Goal: Task Accomplishment & Management: Manage account settings

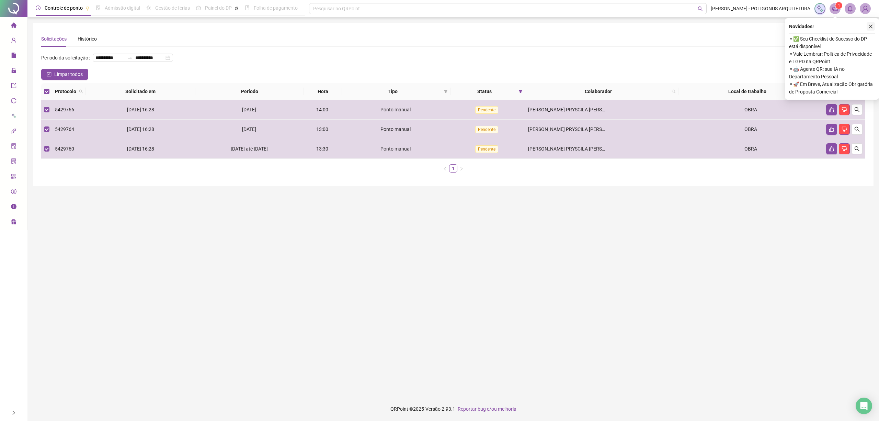
click at [870, 27] on icon "close" at bounding box center [870, 26] width 5 height 5
click at [838, 90] on icon "like" at bounding box center [839, 91] width 5 height 5
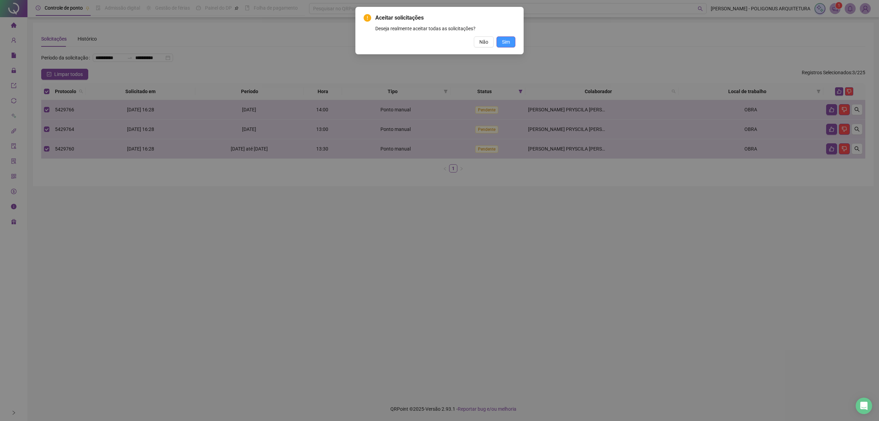
click at [501, 44] on button "Sim" at bounding box center [506, 41] width 19 height 11
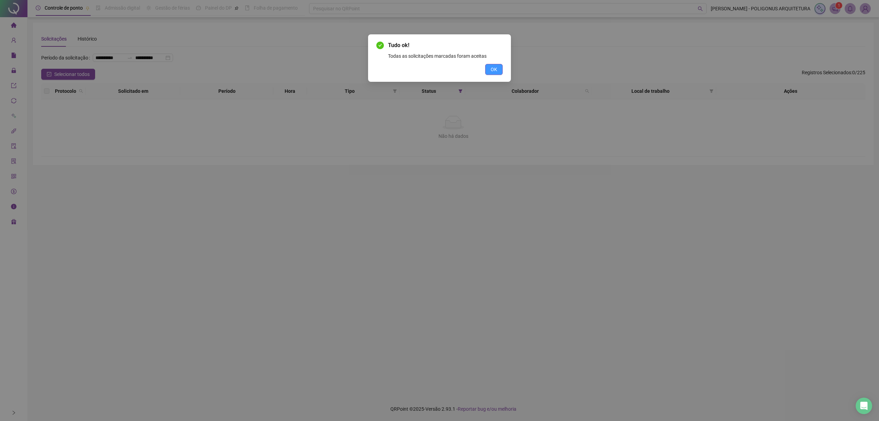
click at [489, 68] on button "OK" at bounding box center [494, 69] width 18 height 11
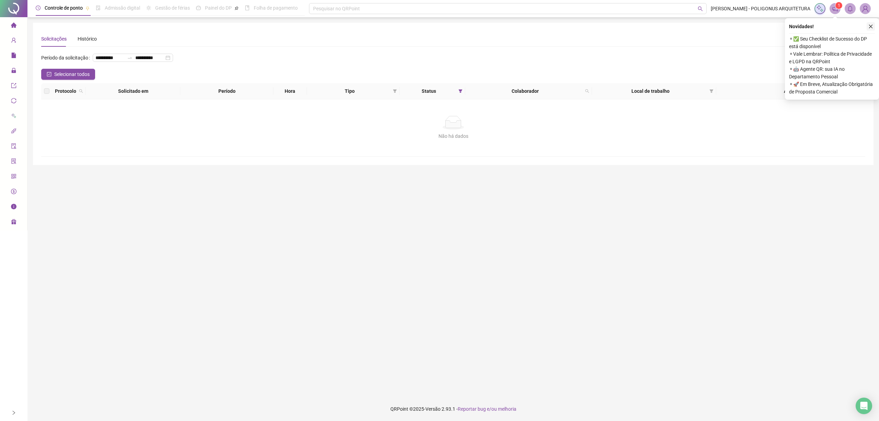
click at [871, 23] on button "button" at bounding box center [871, 26] width 8 height 8
